Goal: Transaction & Acquisition: Purchase product/service

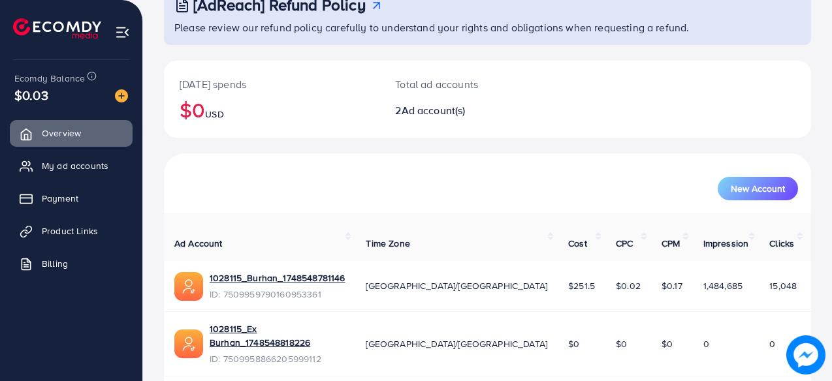
scroll to position [90, 0]
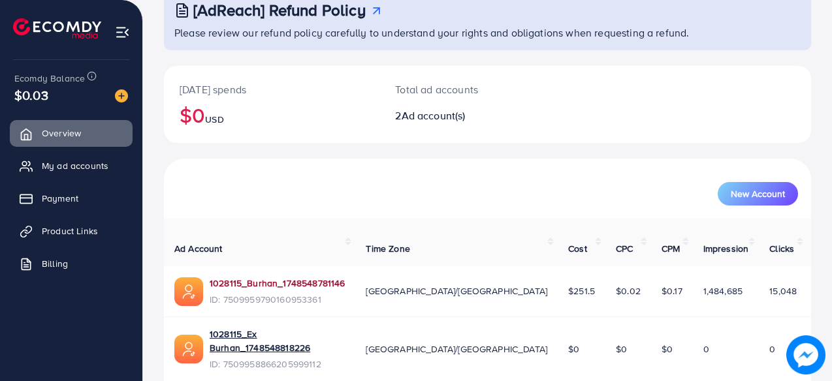
click at [227, 277] on link "1028115_Burhan_1748548781146" at bounding box center [277, 283] width 135 height 13
click at [123, 98] on img at bounding box center [121, 95] width 13 height 13
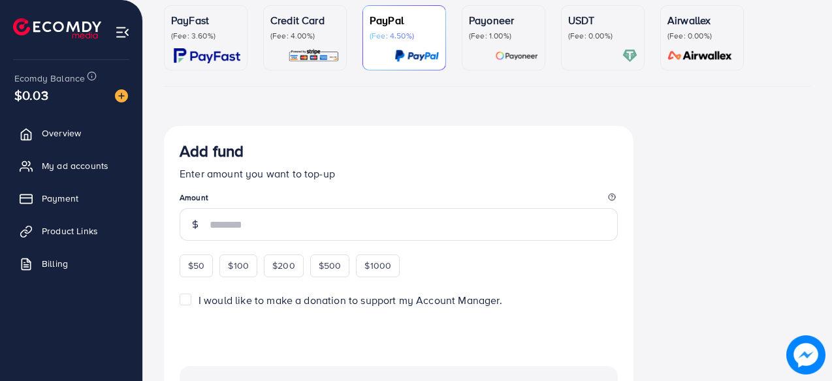
scroll to position [131, 0]
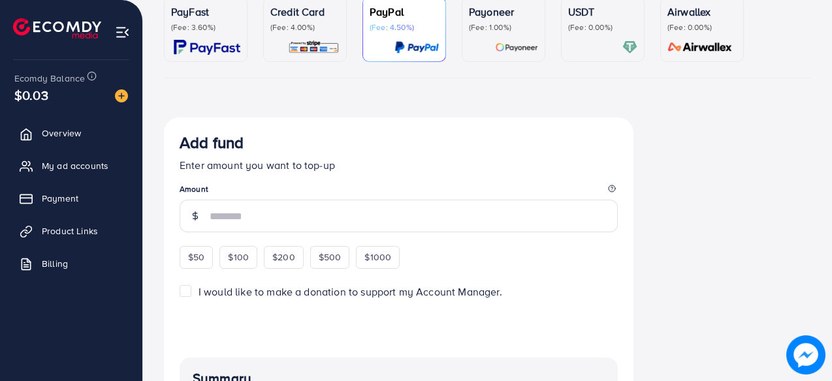
click at [611, 39] on div "USDT (Fee: 0.00%)" at bounding box center [602, 29] width 69 height 51
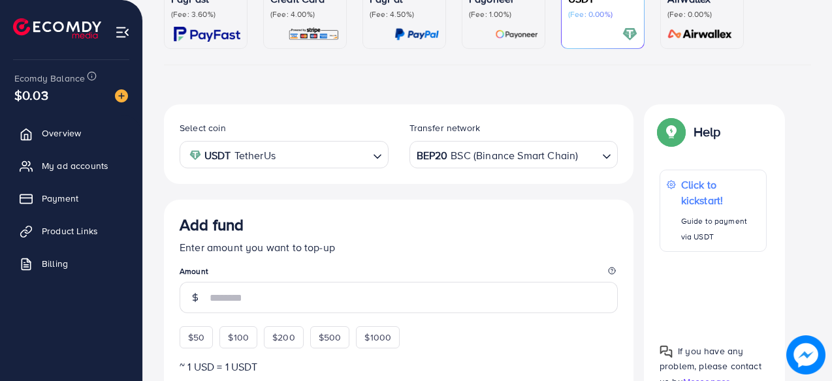
scroll to position [27, 0]
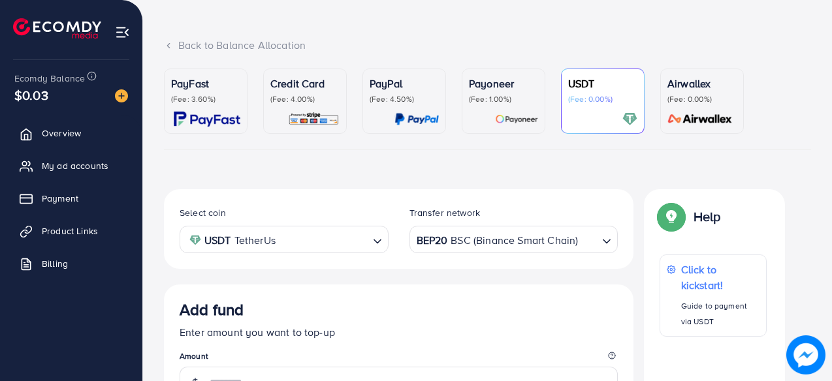
scroll to position [62, 0]
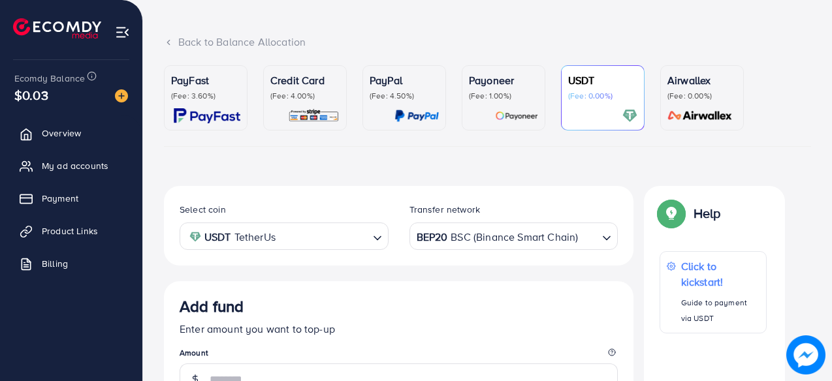
click at [536, 103] on div "Payoneer (Fee: 1.00%)" at bounding box center [503, 97] width 69 height 51
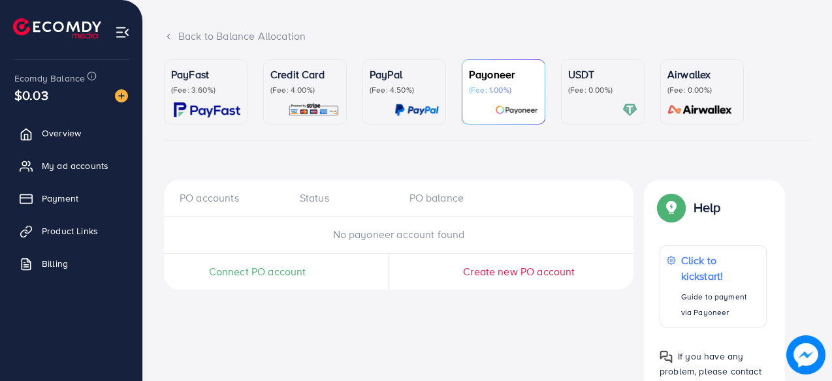
scroll to position [36, 0]
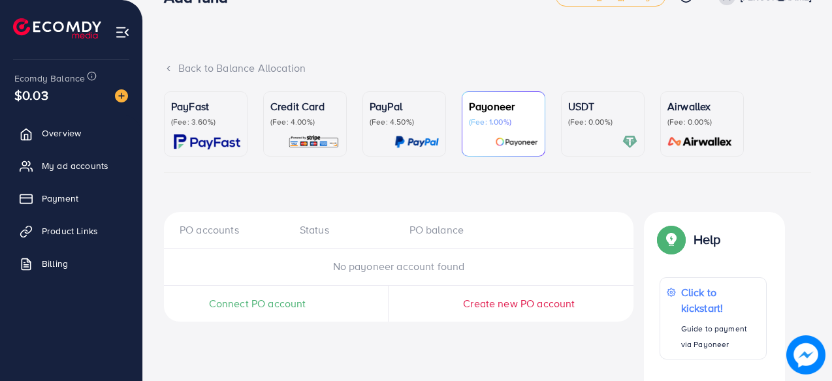
click at [300, 149] on link "Credit Card (Fee: 4.00%)" at bounding box center [305, 123] width 84 height 65
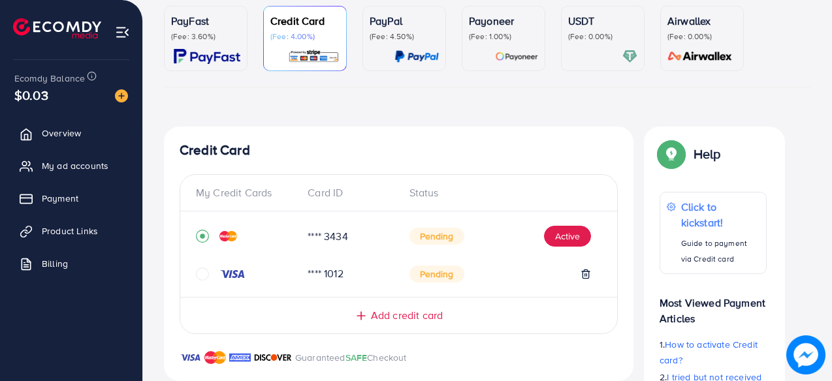
scroll to position [106, 0]
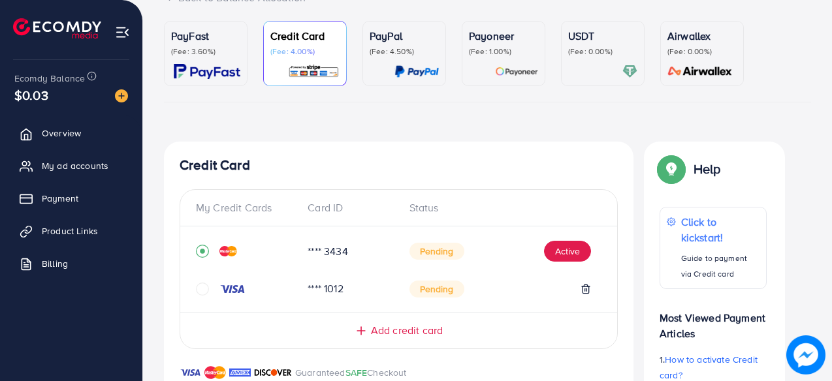
click at [402, 76] on img at bounding box center [416, 71] width 44 height 15
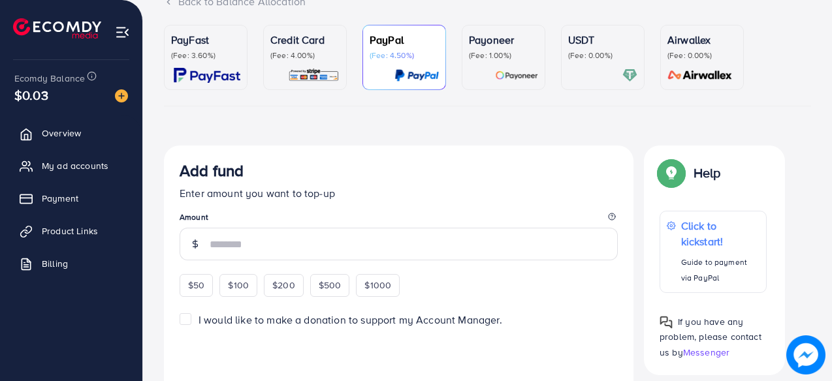
scroll to position [104, 0]
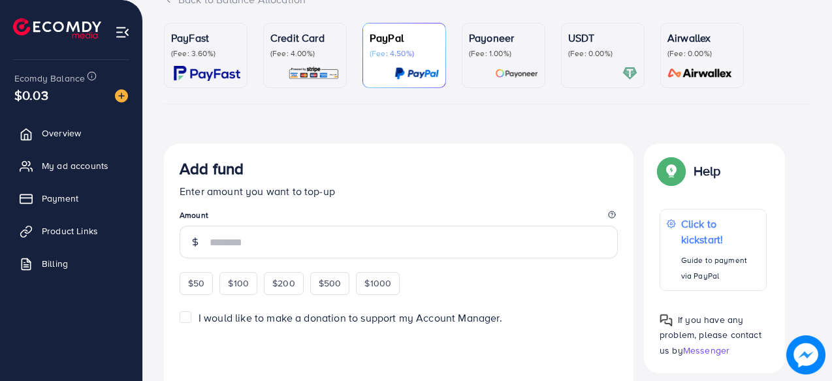
click at [196, 51] on p "(Fee: 3.60%)" at bounding box center [205, 53] width 69 height 10
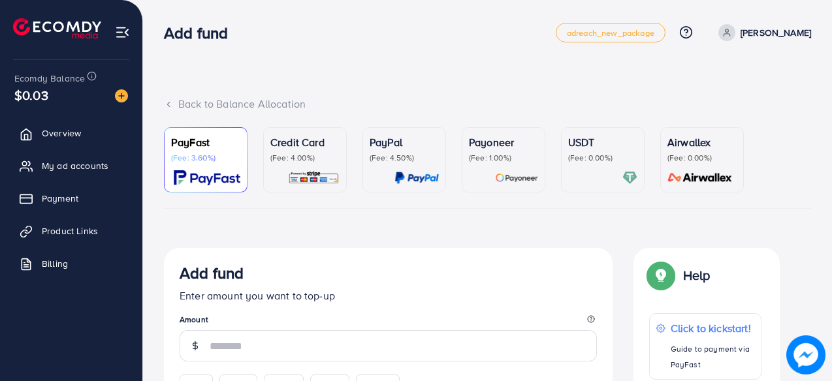
click at [438, 168] on div "PayPal (Fee: 4.50%)" at bounding box center [403, 159] width 69 height 51
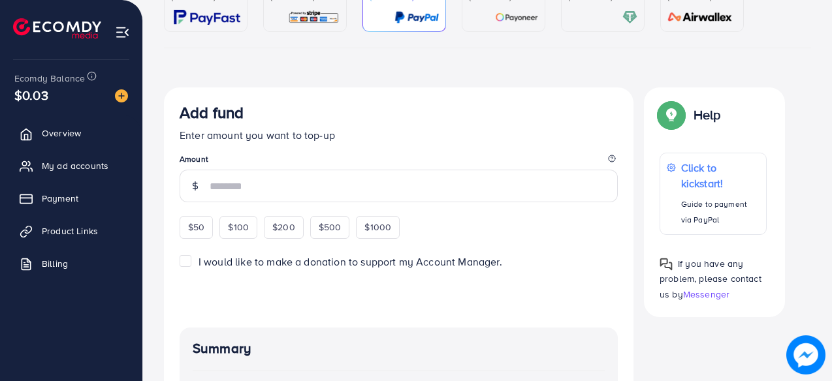
scroll to position [82, 0]
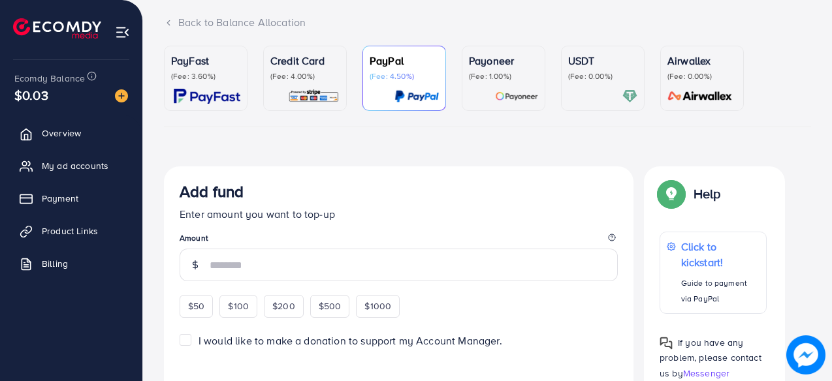
click at [496, 91] on img at bounding box center [516, 96] width 43 height 15
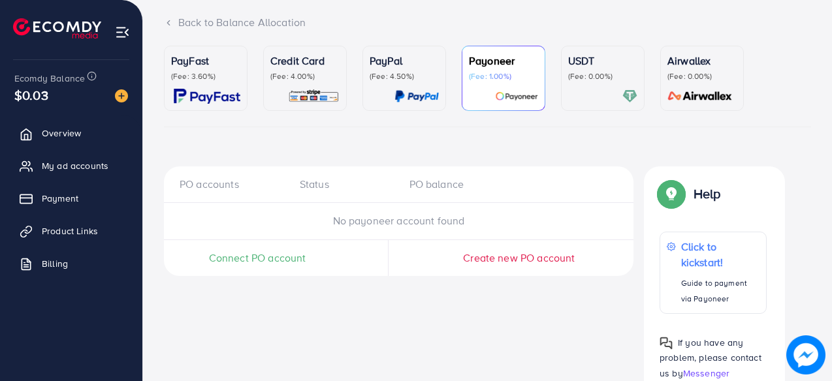
scroll to position [121, 0]
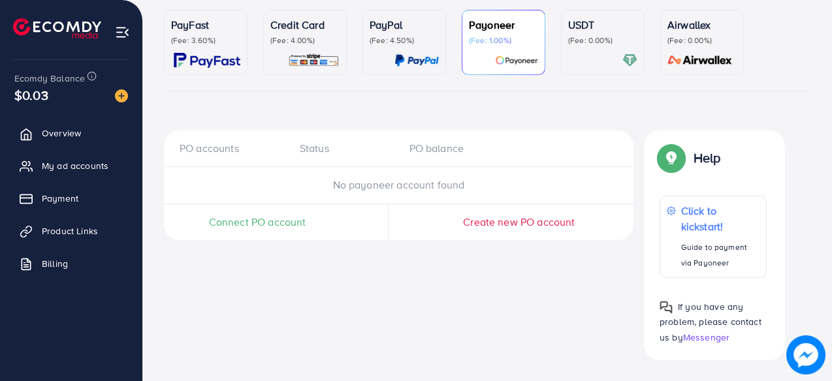
click at [547, 221] on span "Create new PO account" at bounding box center [519, 222] width 112 height 14
click at [254, 223] on span "Connect PO account" at bounding box center [257, 222] width 97 height 15
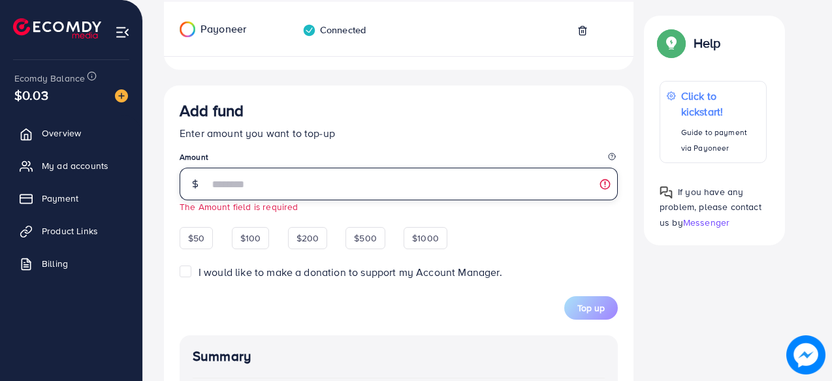
scroll to position [289, 0]
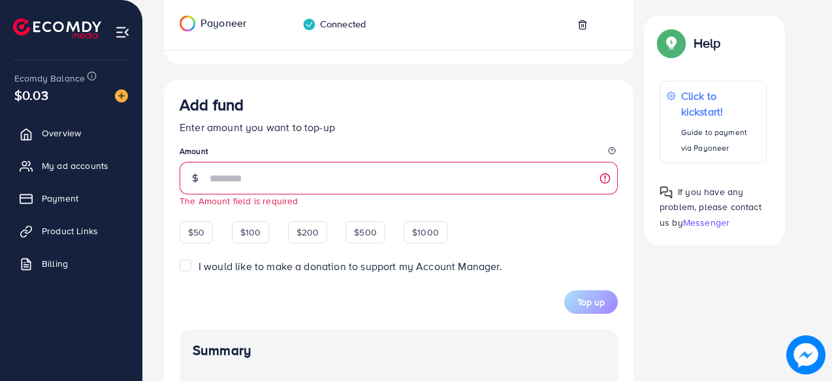
click at [201, 273] on span "I would like to make a donation to support my Account Manager." at bounding box center [350, 266] width 304 height 14
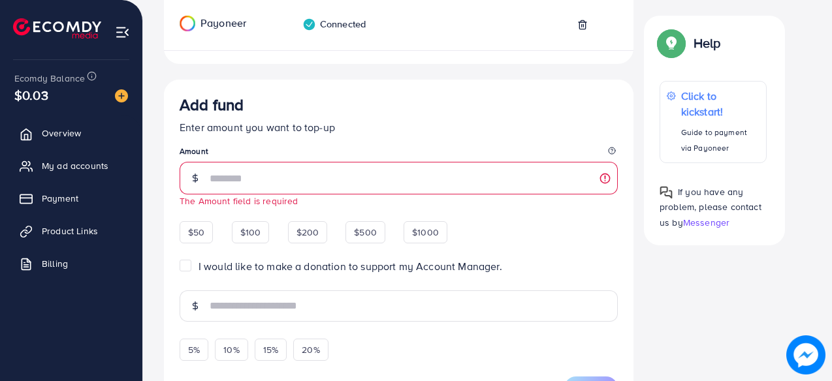
click at [198, 270] on div "I would like to make a donation to support my Account Manager." at bounding box center [399, 266] width 438 height 15
click at [198, 266] on label "I would like to make a donation to support my Account Manager." at bounding box center [350, 266] width 304 height 15
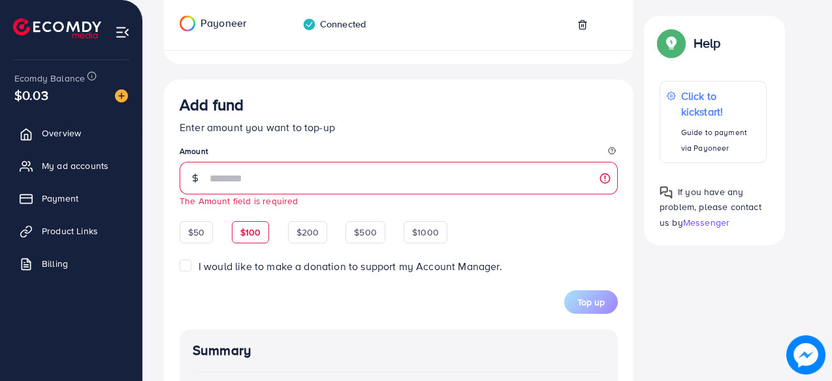
click at [247, 236] on span "$100" at bounding box center [250, 232] width 21 height 13
type input "***"
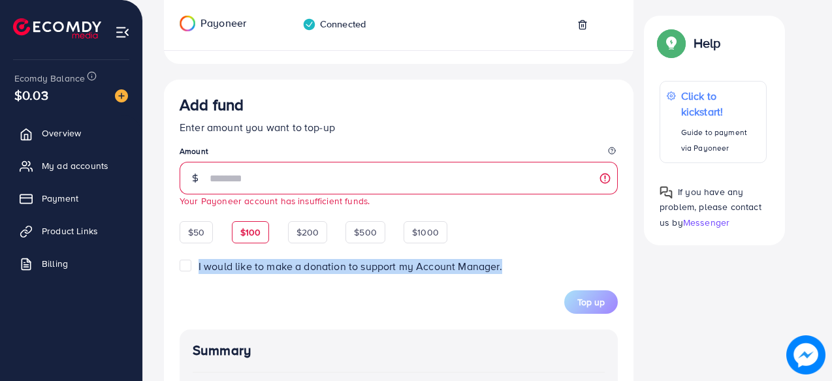
drag, startPoint x: 516, startPoint y: 274, endPoint x: 469, endPoint y: 252, distance: 51.4
click at [469, 252] on span "Add fund Enter amount you want to top-up Amount *** Your Payoneer account has i…" at bounding box center [399, 204] width 438 height 219
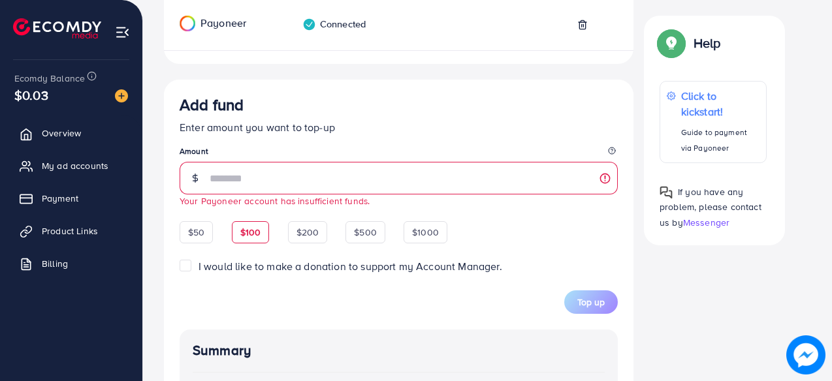
click at [469, 247] on span "Add fund Enter amount you want to top-up Amount *** Your Payoneer account has i…" at bounding box center [399, 204] width 438 height 219
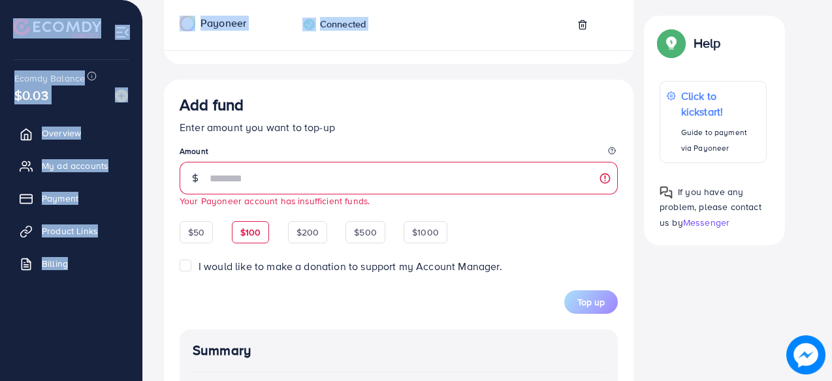
drag, startPoint x: 18, startPoint y: 40, endPoint x: 185, endPoint y: 79, distance: 172.1
click at [185, 79] on div "Add fund adreach_new_package Help Center Contact Support Plans and Pricing Term…" at bounding box center [416, 168] width 832 height 915
click at [185, 79] on div "PO accounts Status PO balance Payoneer Connected Add fund Enter amount you want…" at bounding box center [398, 282] width 469 height 646
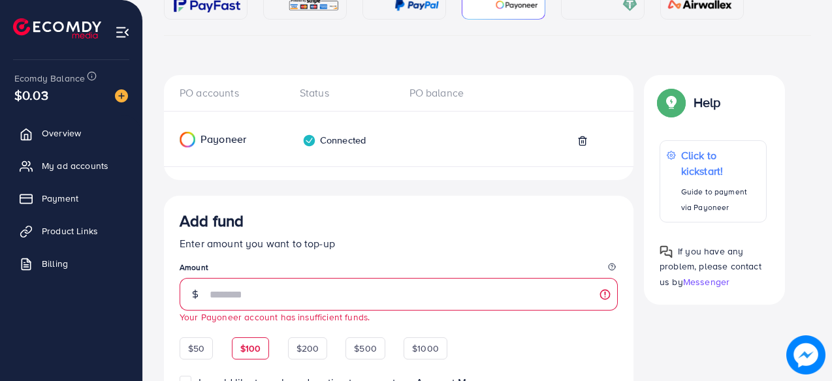
scroll to position [196, 0]
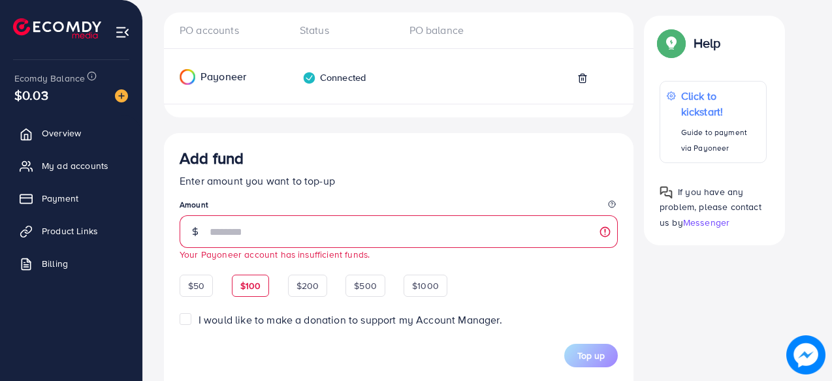
scroll to position [235, 0]
click at [156, 147] on div "PayFast (Fee: 3.60%) Credit Card (Fee: 4.00%) PayPal (Fee: 4.50%) Payoneer (Fee…" at bounding box center [487, 275] width 668 height 766
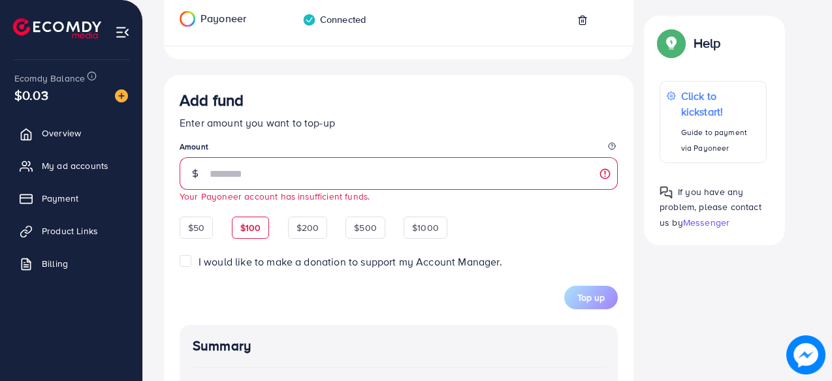
scroll to position [298, 0]
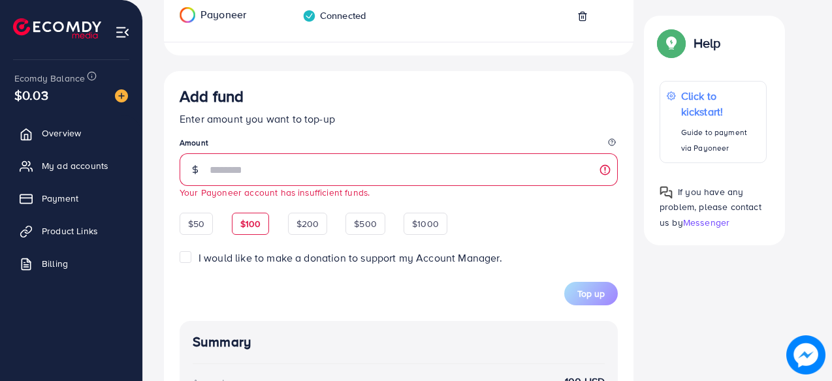
click at [683, 274] on div "PO accounts Status PO balance Payoneer Connected Add fund Enter amount you want…" at bounding box center [487, 273] width 647 height 646
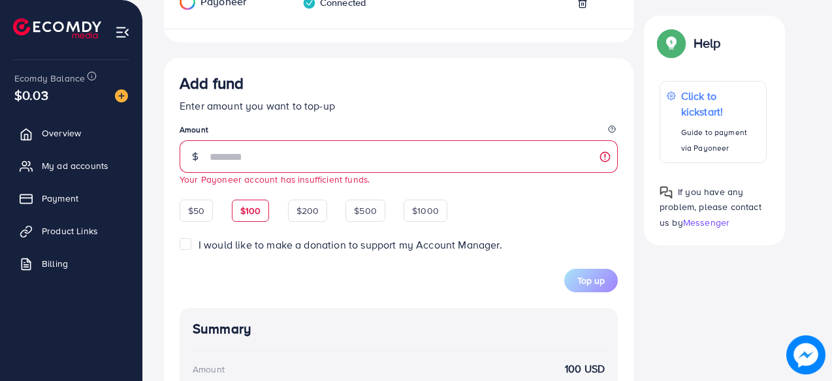
scroll to position [313, 0]
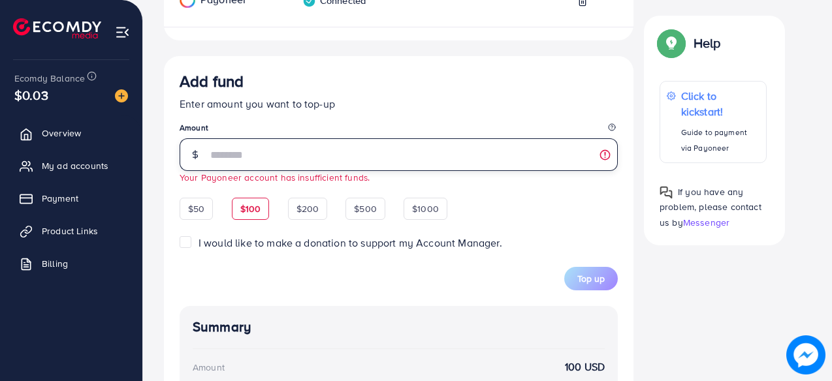
drag, startPoint x: 308, startPoint y: 166, endPoint x: 195, endPoint y: 166, distance: 112.9
click at [195, 166] on div "***" at bounding box center [399, 154] width 438 height 33
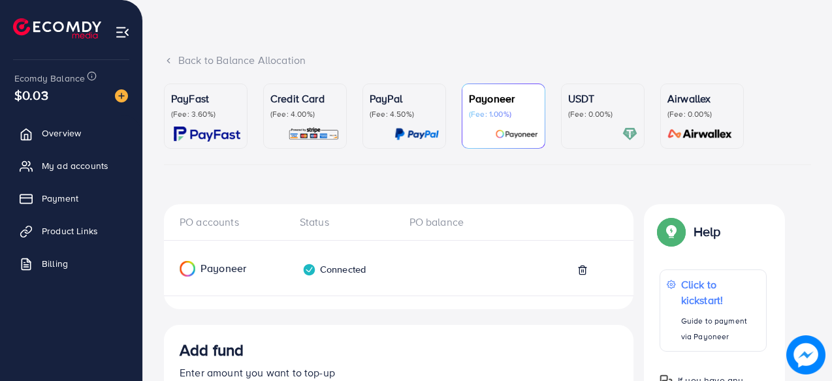
scroll to position [41, 0]
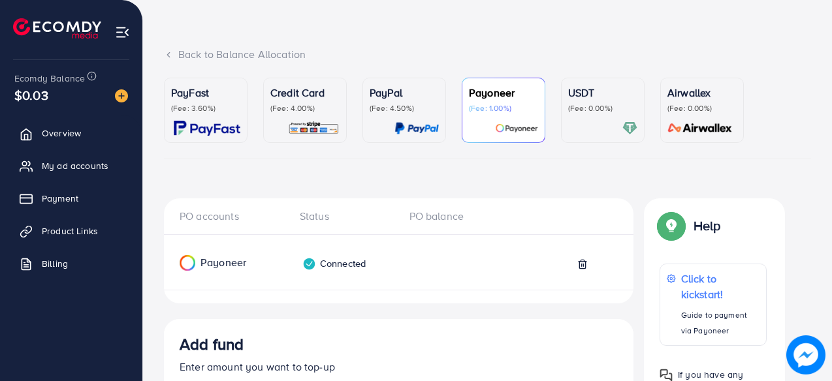
click at [580, 122] on div at bounding box center [602, 128] width 69 height 15
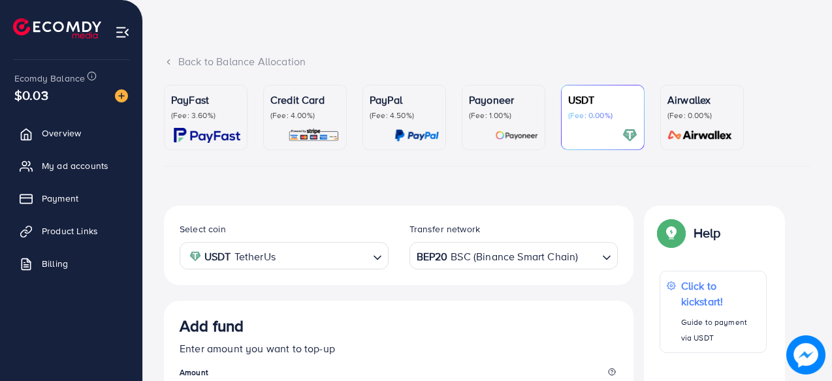
scroll to position [21, 0]
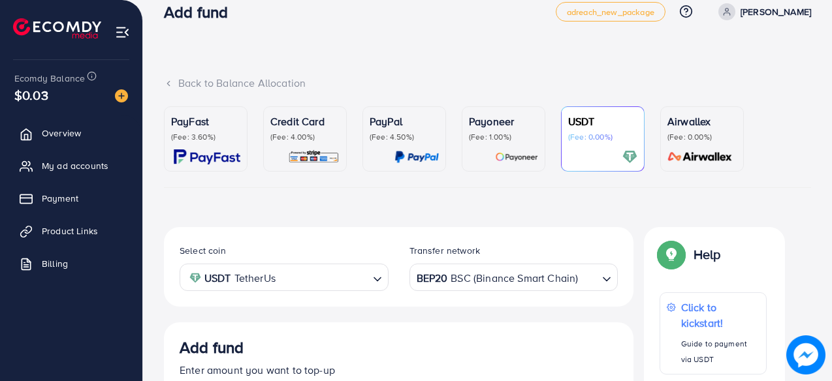
click at [497, 119] on p "Payoneer" at bounding box center [503, 122] width 69 height 16
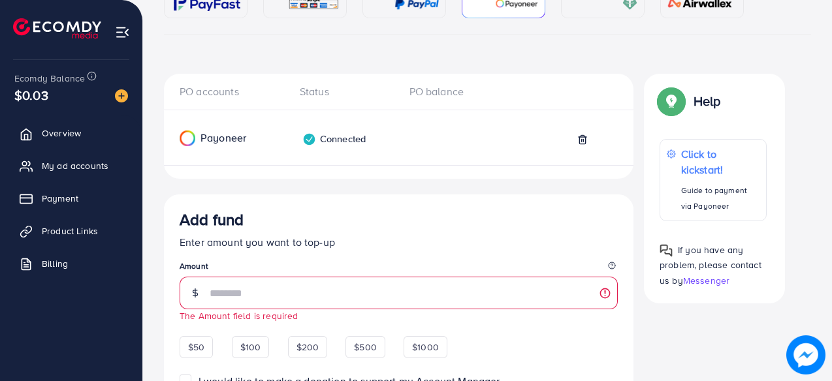
scroll to position [225, 0]
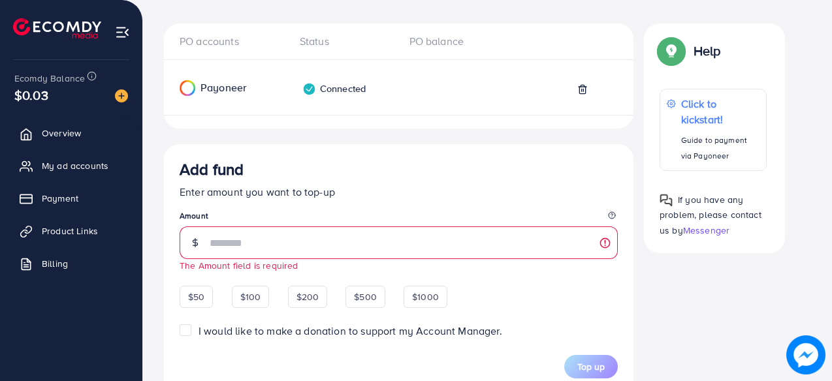
click at [478, 144] on div "PO accounts Status PO balance Payoneer Connected Add fund Enter amount you want…" at bounding box center [398, 347] width 469 height 646
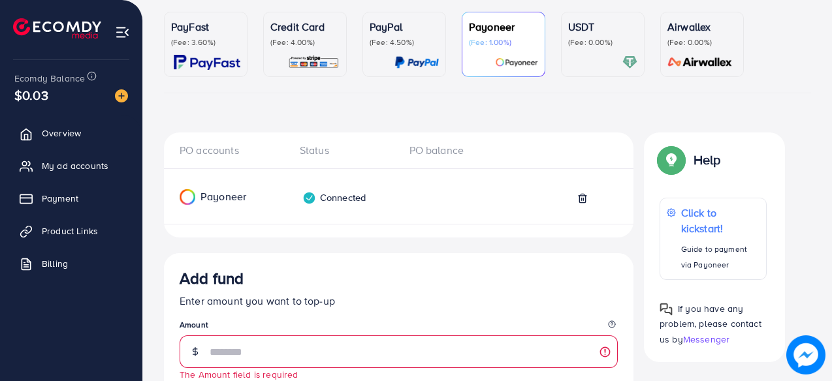
scroll to position [108, 0]
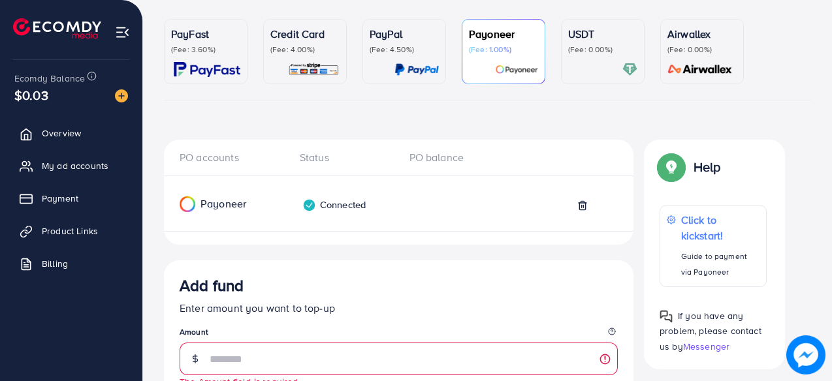
click at [605, 67] on div at bounding box center [602, 69] width 69 height 15
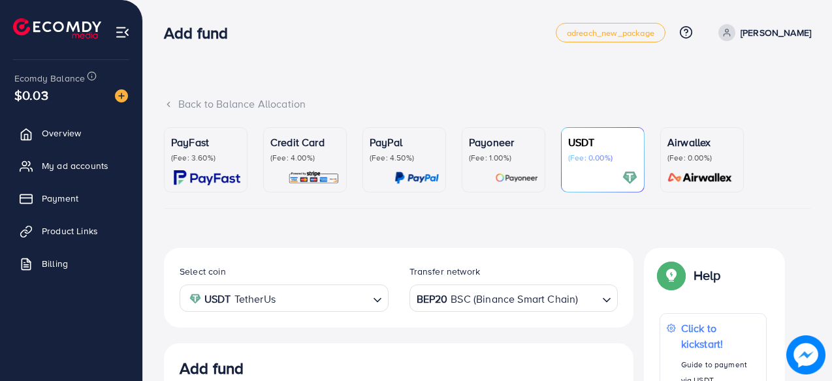
click at [740, 37] on p "[PERSON_NAME]" at bounding box center [775, 33] width 71 height 16
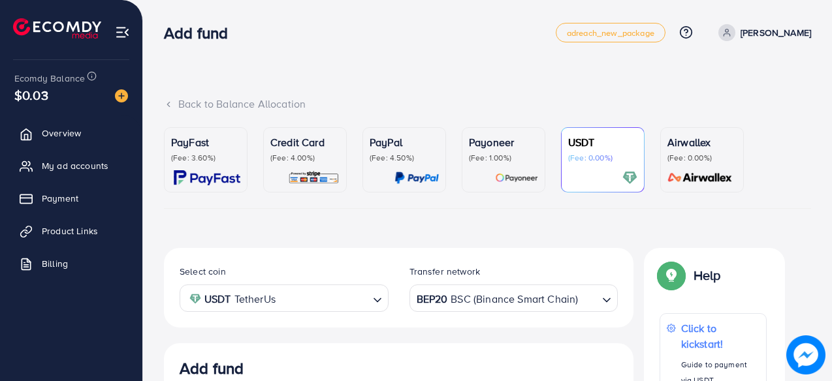
click at [731, 24] on link "[PERSON_NAME]" at bounding box center [762, 32] width 98 height 17
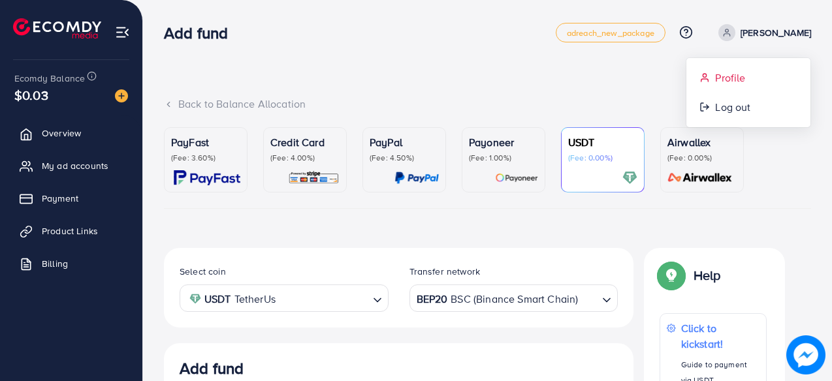
click at [717, 75] on span "Profile" at bounding box center [730, 78] width 30 height 16
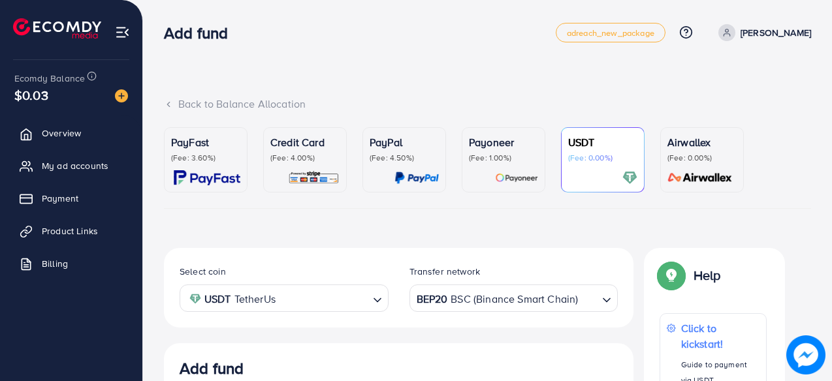
select select "********"
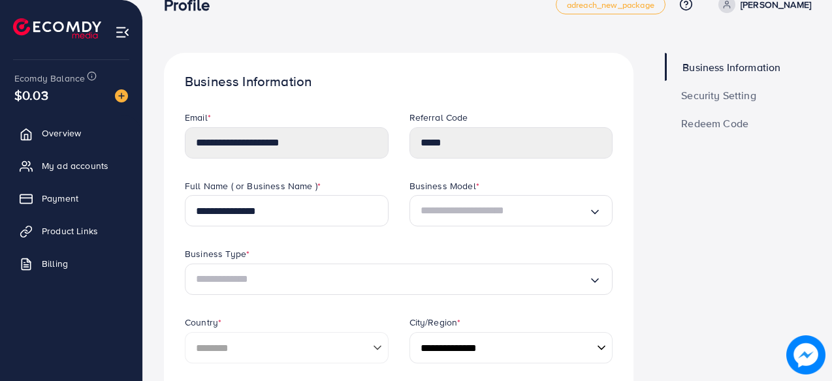
scroll to position [30, 0]
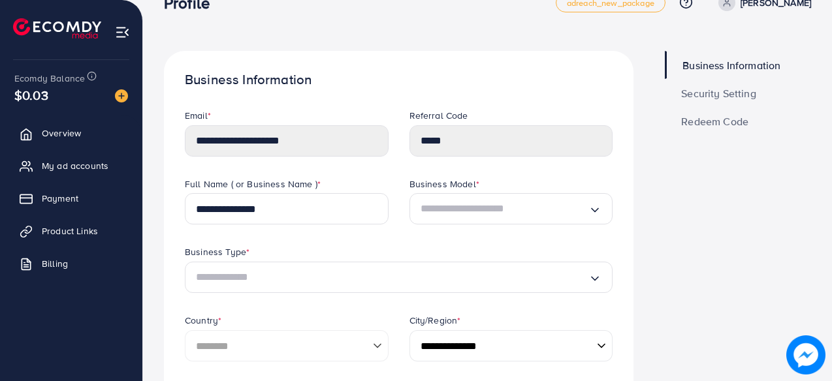
click at [312, 139] on div "**********" at bounding box center [286, 143] width 225 height 69
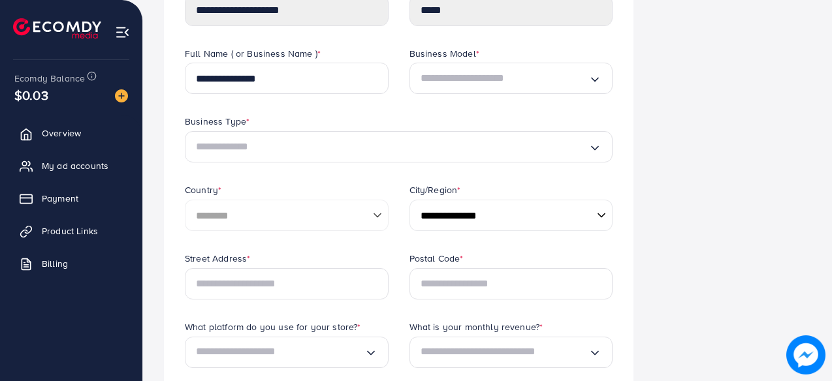
scroll to position [0, 0]
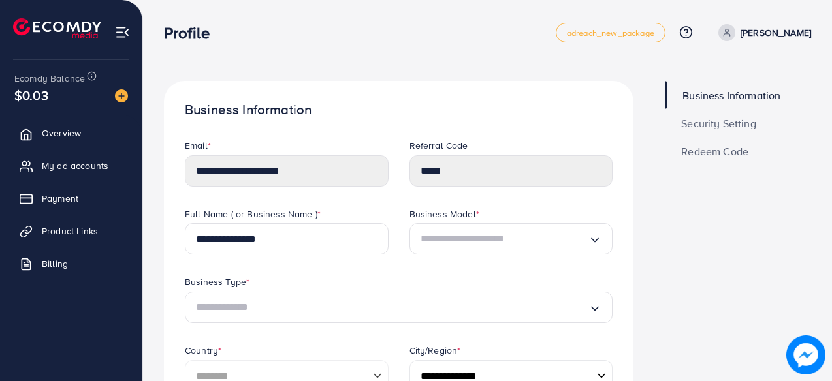
click at [725, 129] on span "Security Setting" at bounding box center [718, 123] width 75 height 10
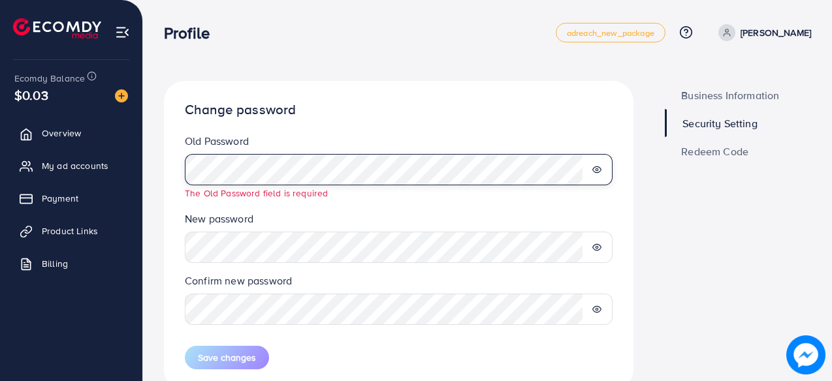
click at [755, 35] on p "[PERSON_NAME]" at bounding box center [775, 33] width 71 height 16
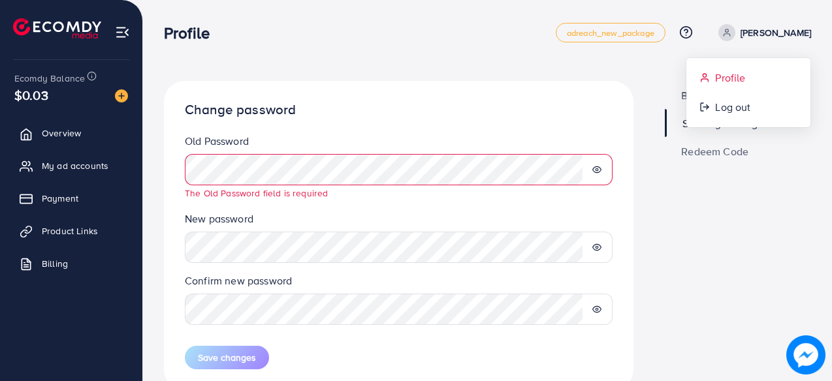
click at [741, 72] on span "Profile" at bounding box center [730, 78] width 30 height 16
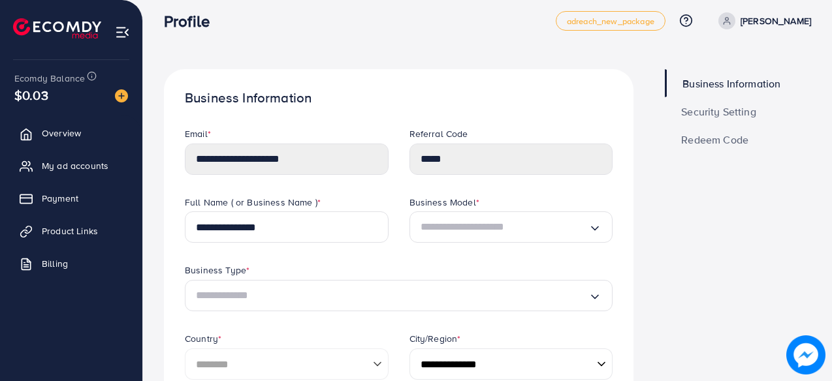
scroll to position [3, 0]
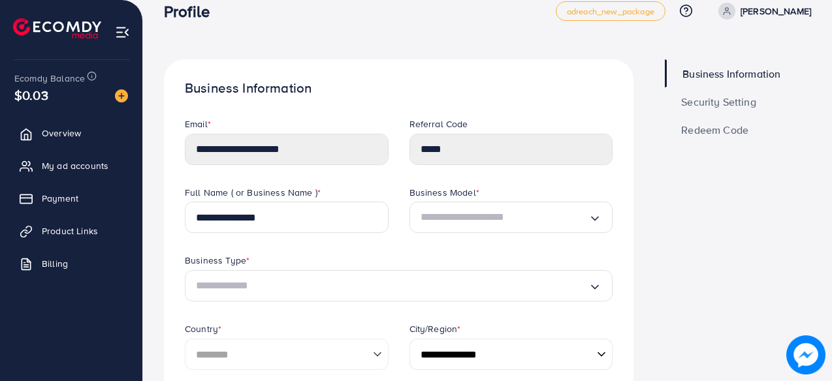
scroll to position [0, 0]
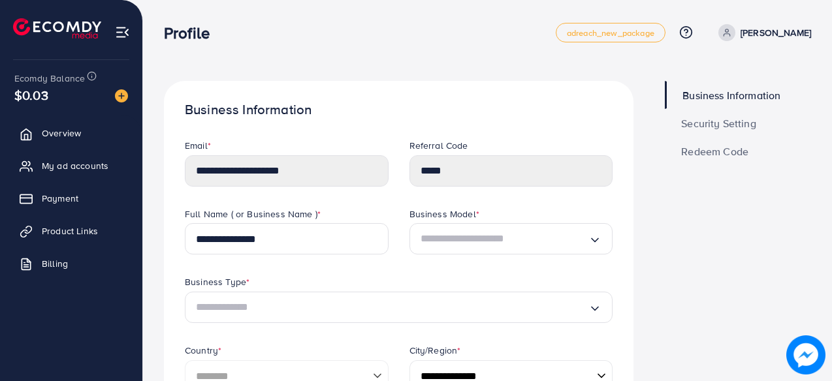
click at [722, 31] on icon at bounding box center [726, 32] width 9 height 9
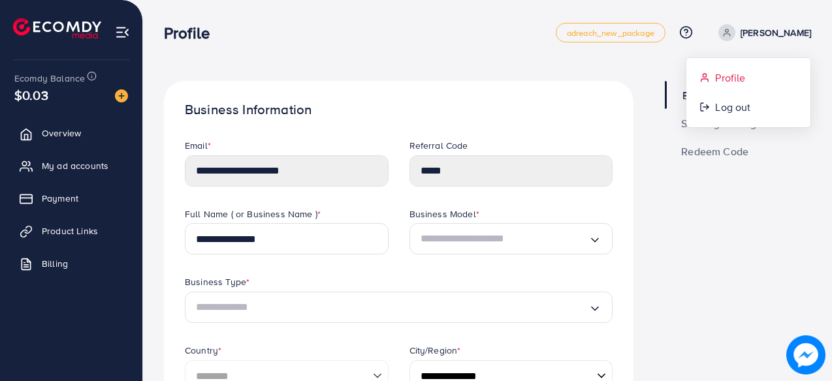
click at [722, 87] on link "Profile" at bounding box center [748, 77] width 124 height 29
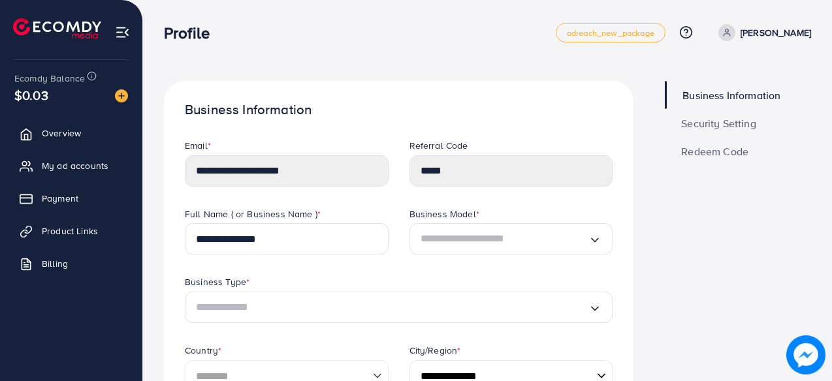
click at [759, 125] on link "Security Setting" at bounding box center [738, 123] width 146 height 28
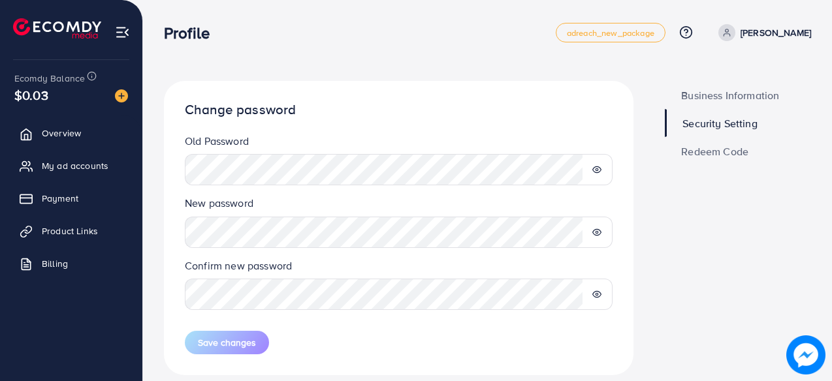
click at [590, 170] on div at bounding box center [597, 169] width 31 height 31
click at [596, 170] on circle at bounding box center [596, 170] width 3 height 3
click at [594, 289] on div at bounding box center [597, 294] width 31 height 31
click at [598, 231] on icon at bounding box center [596, 232] width 9 height 9
click at [599, 294] on icon at bounding box center [596, 294] width 9 height 9
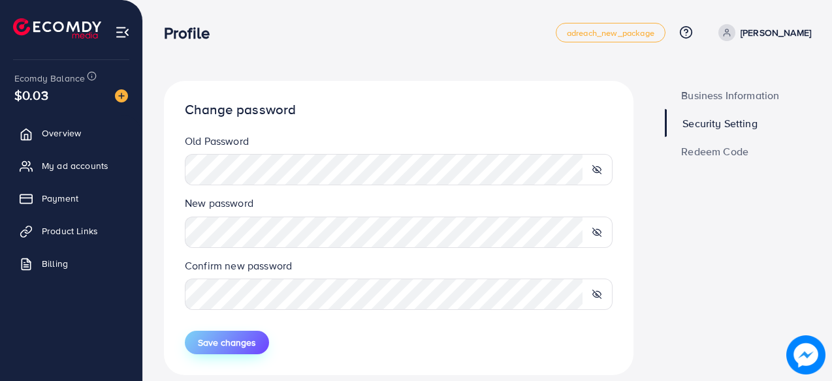
click at [239, 343] on span "Save changes" at bounding box center [227, 342] width 58 height 13
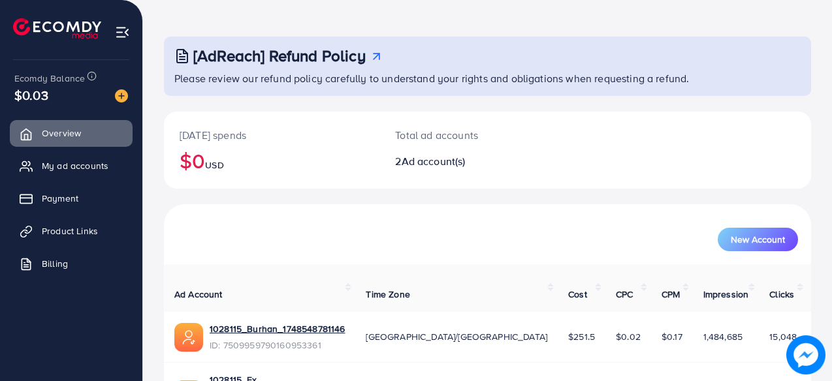
scroll to position [45, 0]
click at [107, 163] on span "My ad accounts" at bounding box center [78, 165] width 67 height 13
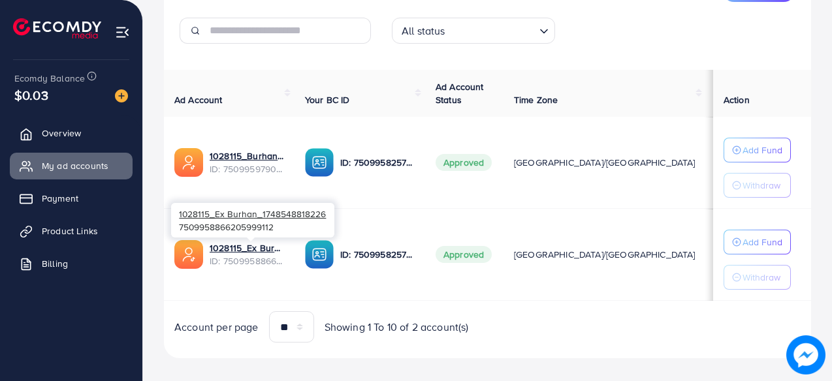
scroll to position [203, 0]
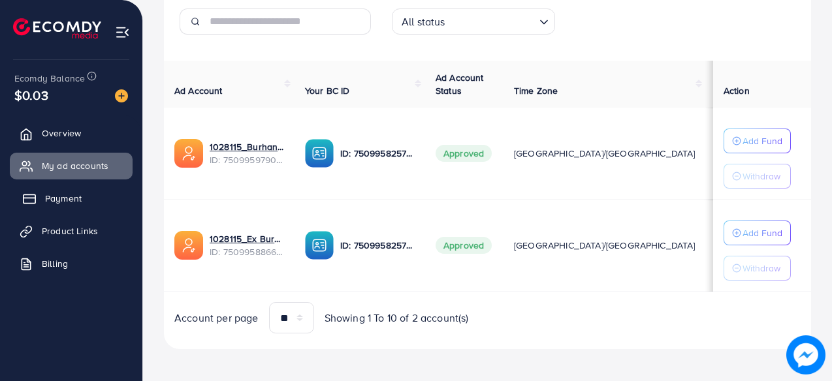
click at [76, 202] on span "Payment" at bounding box center [63, 198] width 37 height 13
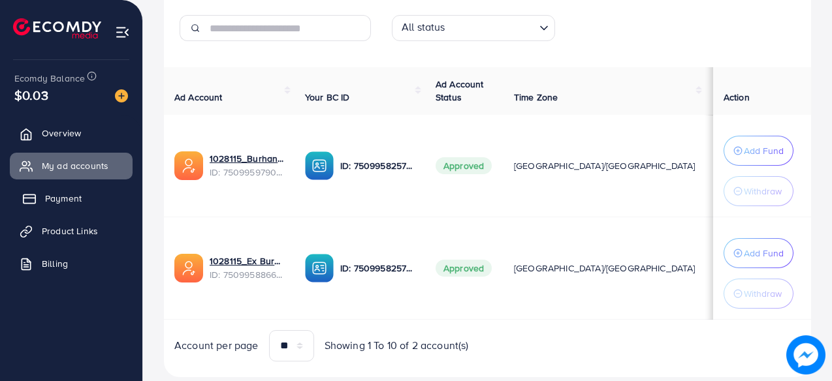
scroll to position [210, 0]
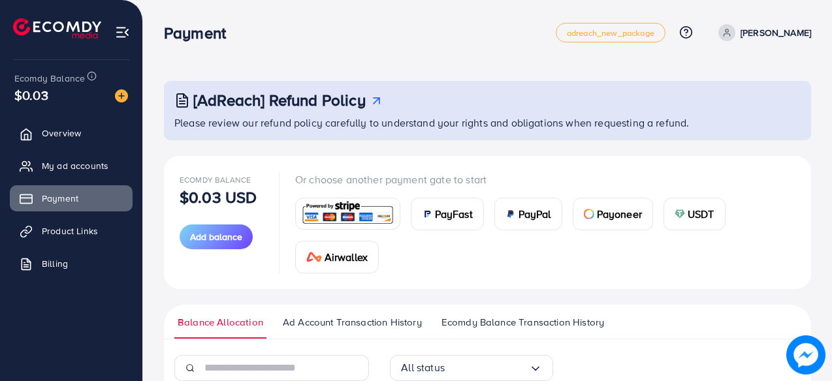
click at [334, 212] on img at bounding box center [348, 214] width 96 height 28
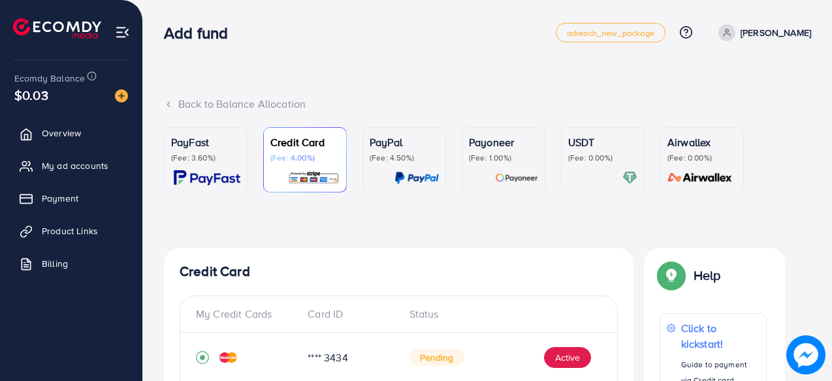
click at [507, 171] on img at bounding box center [516, 177] width 43 height 15
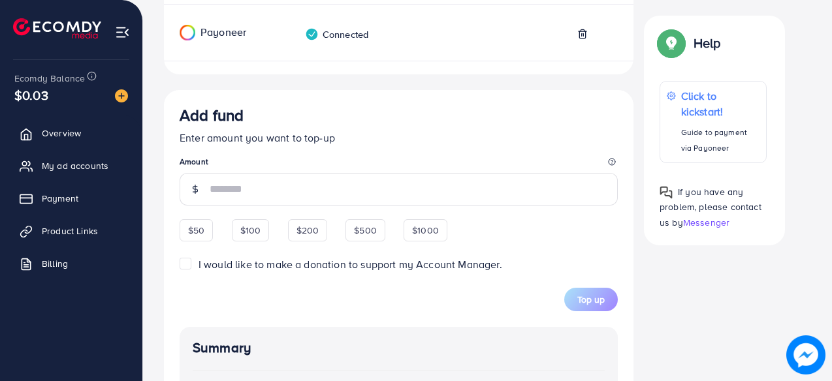
scroll to position [380, 0]
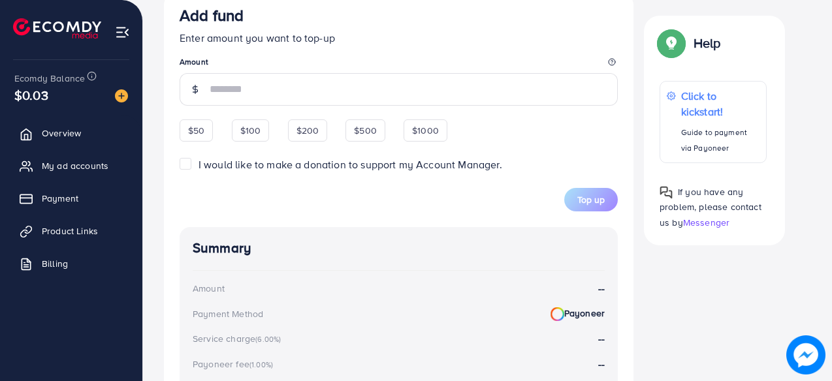
click at [241, 170] on span "I would like to make a donation to support my Account Manager." at bounding box center [350, 164] width 304 height 14
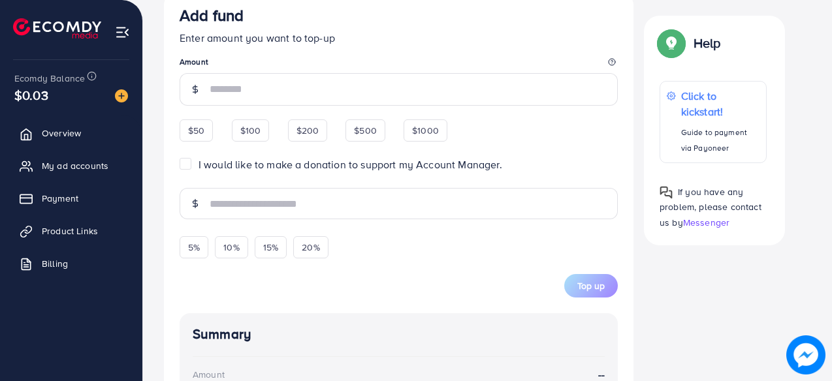
click at [240, 168] on span "I would like to make a donation to support my Account Manager." at bounding box center [350, 164] width 304 height 14
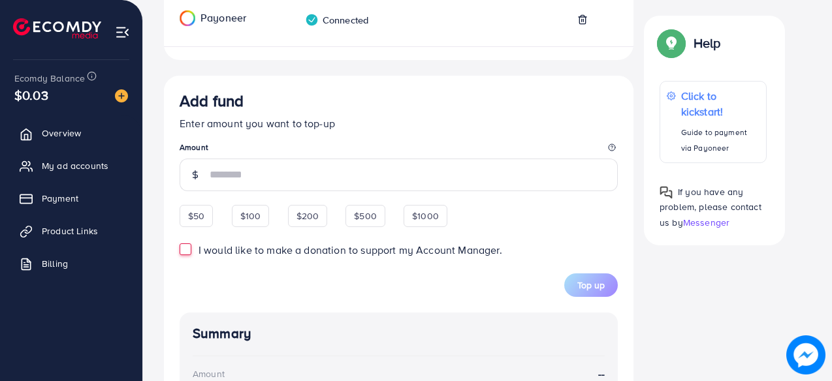
scroll to position [283, 0]
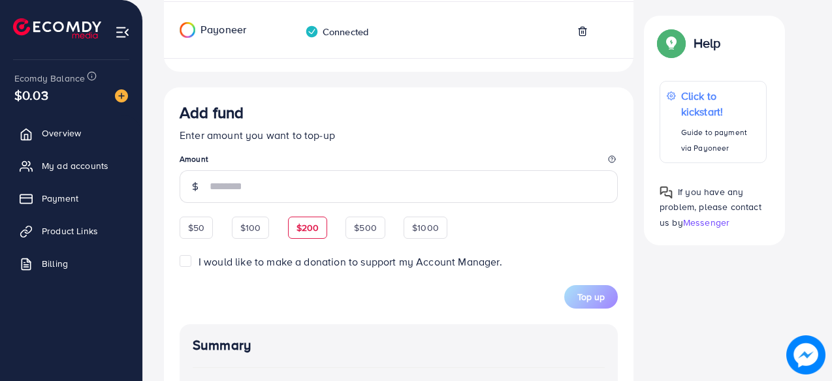
click at [305, 234] on span "$200" at bounding box center [307, 227] width 23 height 13
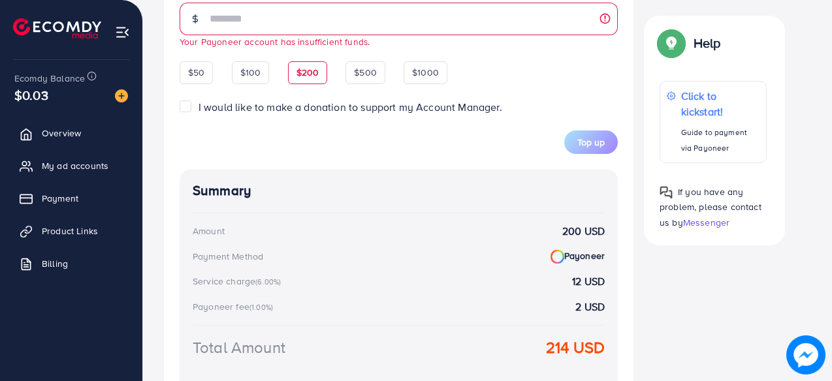
scroll to position [539, 0]
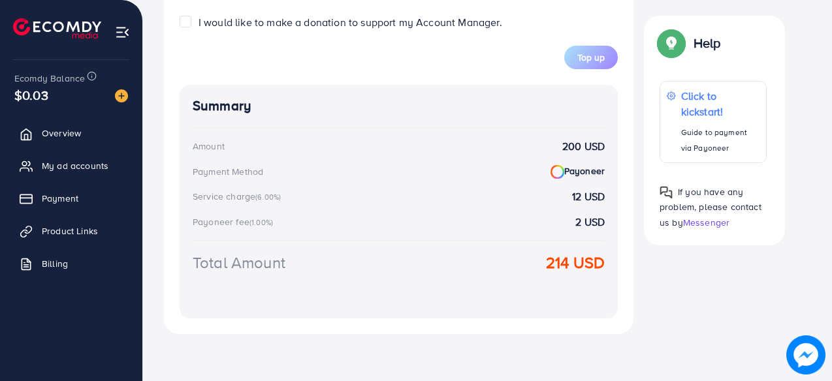
click at [693, 326] on div "PO accounts Status PO balance Payoneer Connected Add fund Enter amount you want…" at bounding box center [487, 37] width 647 height 648
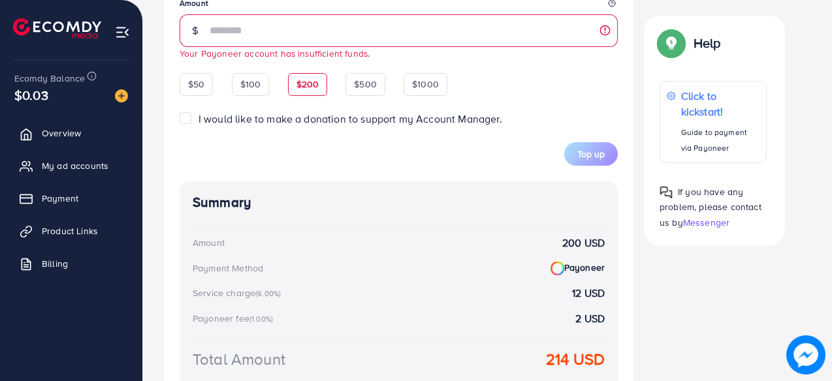
scroll to position [435, 0]
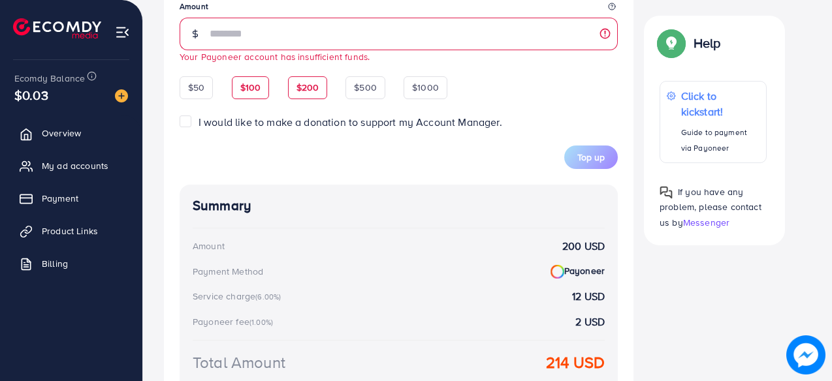
click at [256, 94] on span "$100" at bounding box center [250, 87] width 21 height 13
type input "***"
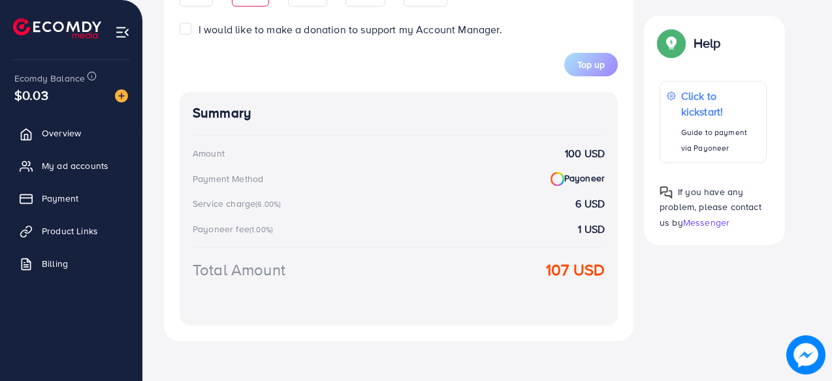
scroll to position [539, 0]
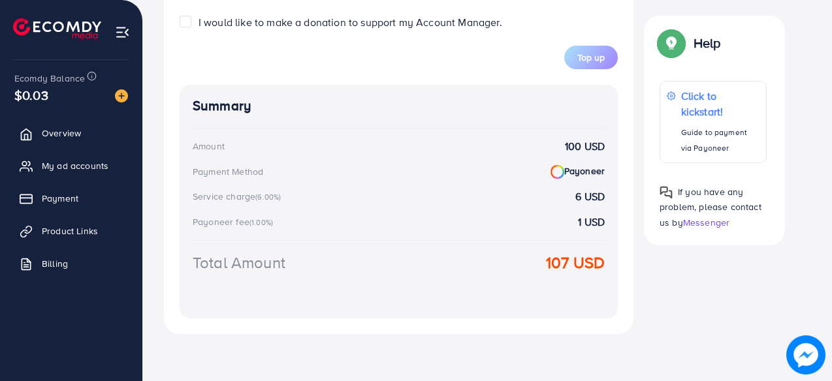
click at [648, 294] on div "PO accounts Status PO balance Payoneer Connected Add fund Enter amount you want…" at bounding box center [487, 37] width 647 height 648
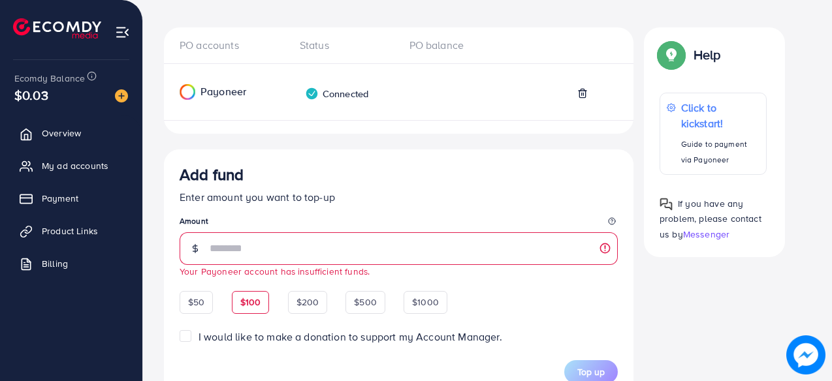
scroll to position [119, 0]
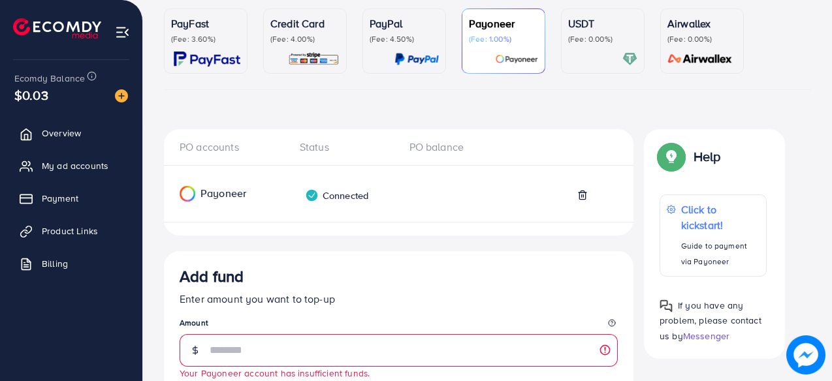
click at [601, 47] on div "USDT (Fee: 0.00%)" at bounding box center [602, 41] width 69 height 51
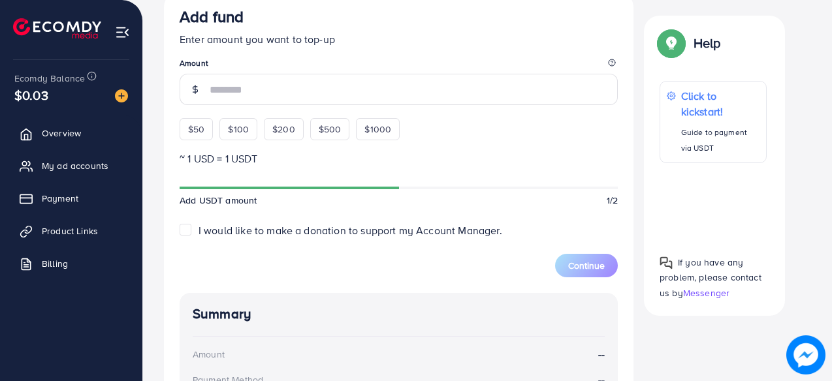
scroll to position [351, 0]
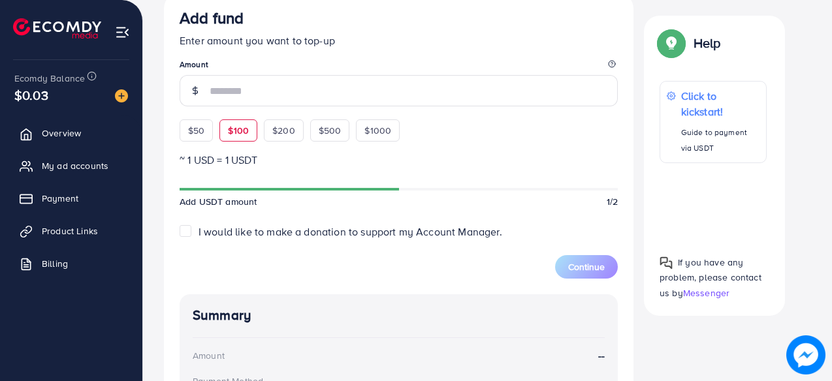
click at [234, 140] on div "$100" at bounding box center [238, 130] width 38 height 22
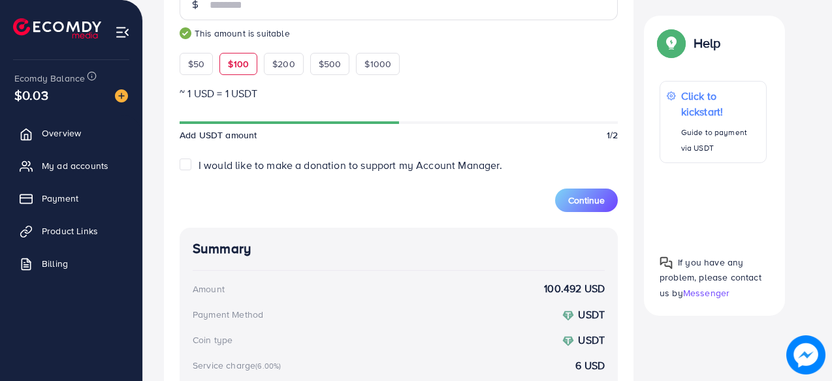
scroll to position [399, 0]
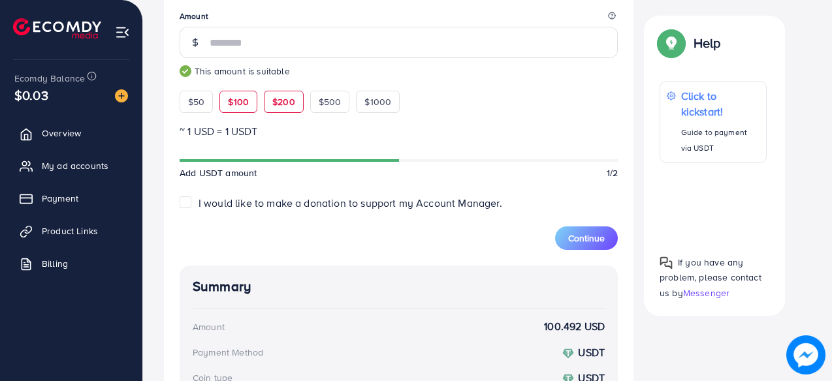
click at [282, 97] on div "$200" at bounding box center [284, 102] width 40 height 22
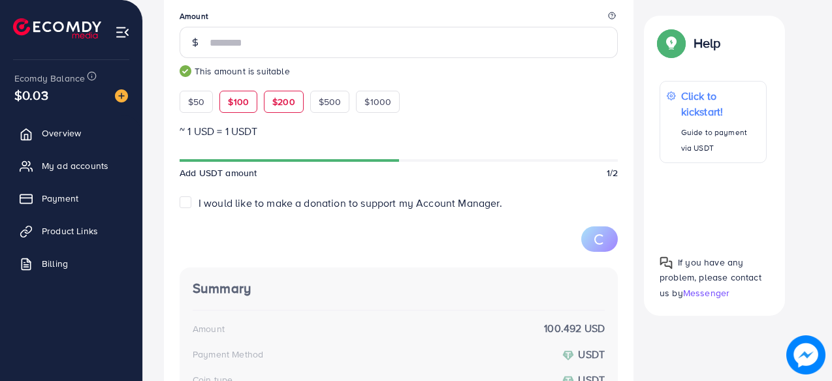
click at [245, 101] on span "$100" at bounding box center [238, 101] width 21 height 13
click at [313, 102] on div "$500" at bounding box center [330, 102] width 40 height 22
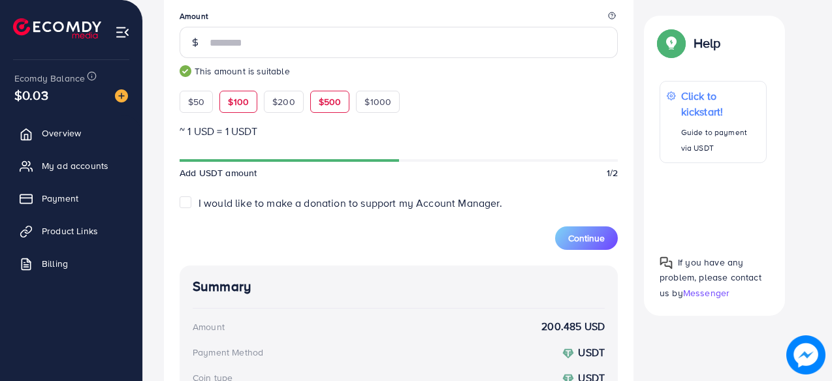
click at [238, 99] on span "$100" at bounding box center [238, 101] width 21 height 13
type input "***"
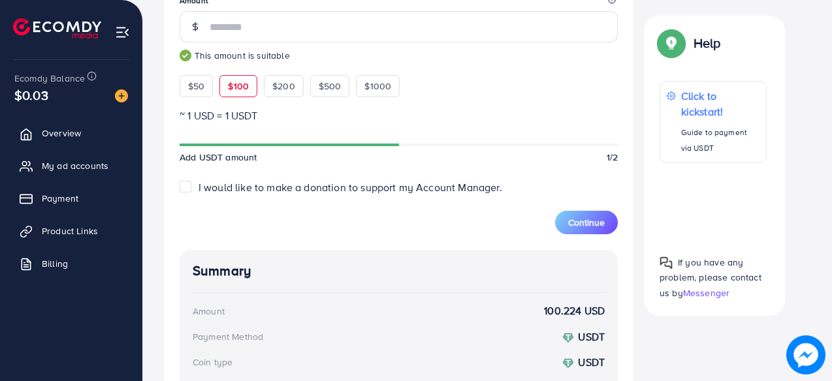
scroll to position [415, 0]
